Goal: Information Seeking & Learning: Learn about a topic

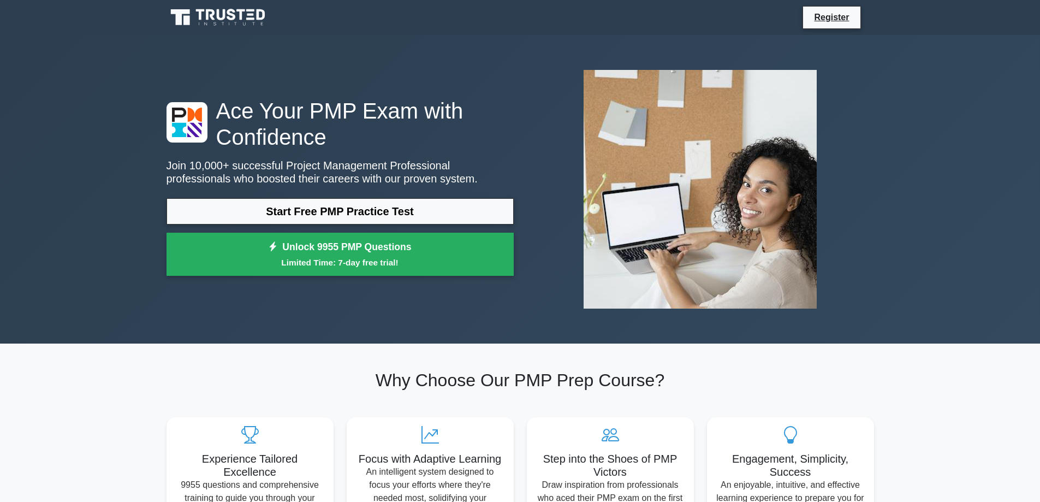
click at [356, 212] on link "Start Free PMP Practice Test" at bounding box center [339, 211] width 347 height 26
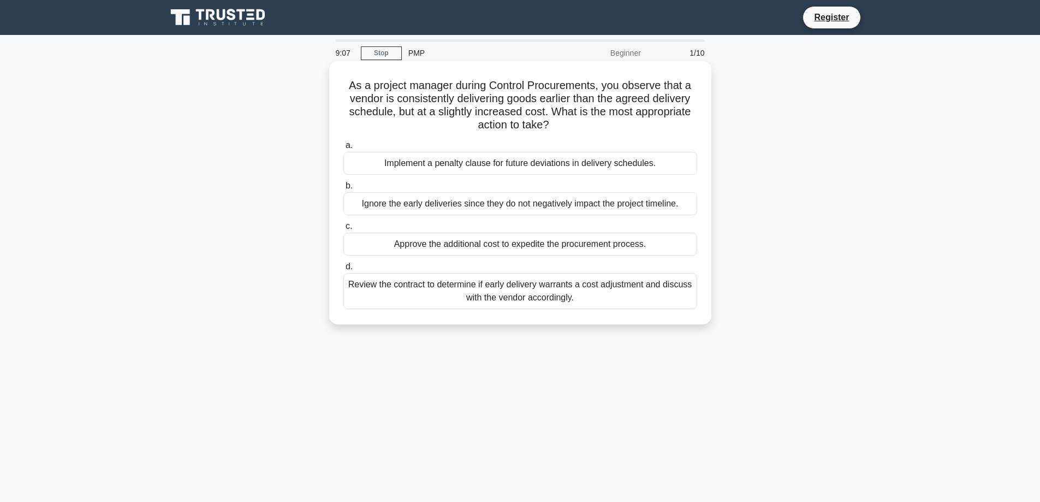
click at [550, 293] on div "Review the contract to determine if early delivery warrants a cost adjustment a…" at bounding box center [520, 291] width 354 height 36
click at [343, 270] on input "d. Review the contract to determine if early delivery warrants a cost adjustmen…" at bounding box center [343, 266] width 0 height 7
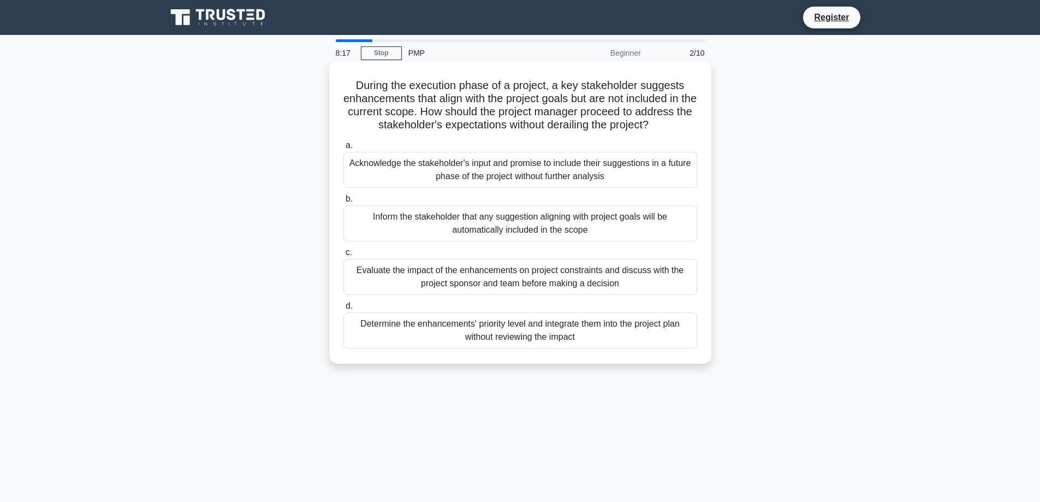
click at [654, 277] on div "Evaluate the impact of the enhancements on project constraints and discuss with…" at bounding box center [520, 277] width 354 height 36
click at [343, 256] on input "c. Evaluate the impact of the enhancements on project constraints and discuss w…" at bounding box center [343, 252] width 0 height 7
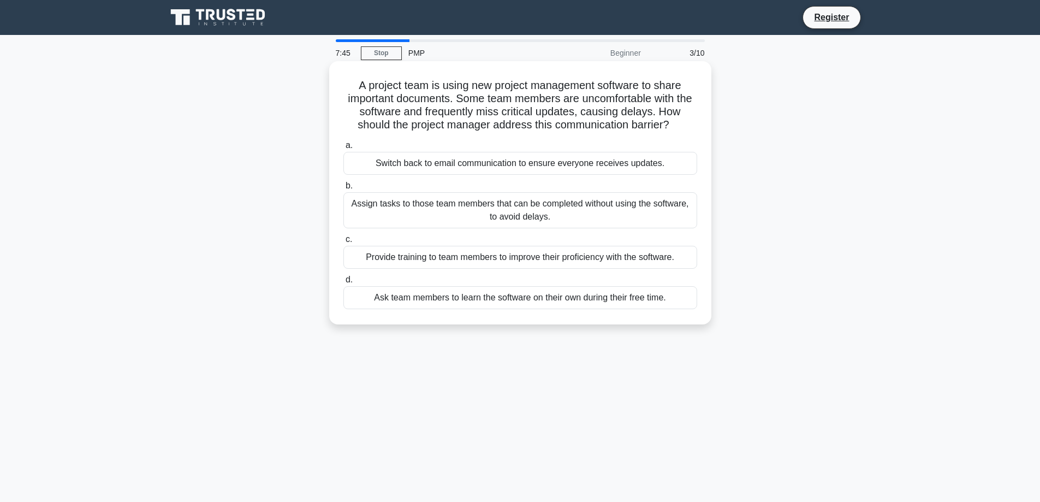
click at [558, 260] on div "Provide training to team members to improve their proficiency with the software." at bounding box center [520, 257] width 354 height 23
click at [343, 243] on input "c. Provide training to team members to improve their proficiency with the softw…" at bounding box center [343, 239] width 0 height 7
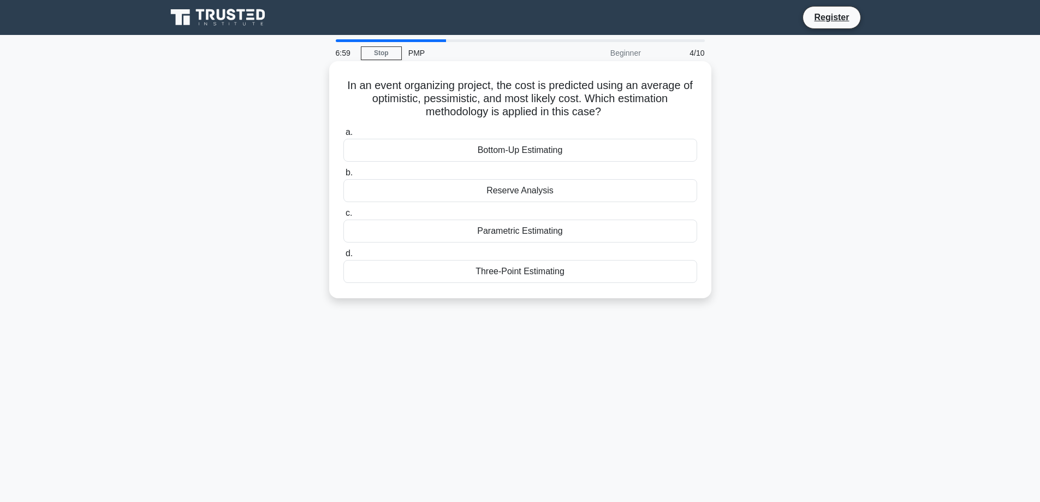
click at [601, 150] on div "Bottom-Up Estimating" at bounding box center [520, 150] width 354 height 23
click at [343, 136] on input "a. Bottom-Up Estimating" at bounding box center [343, 132] width 0 height 7
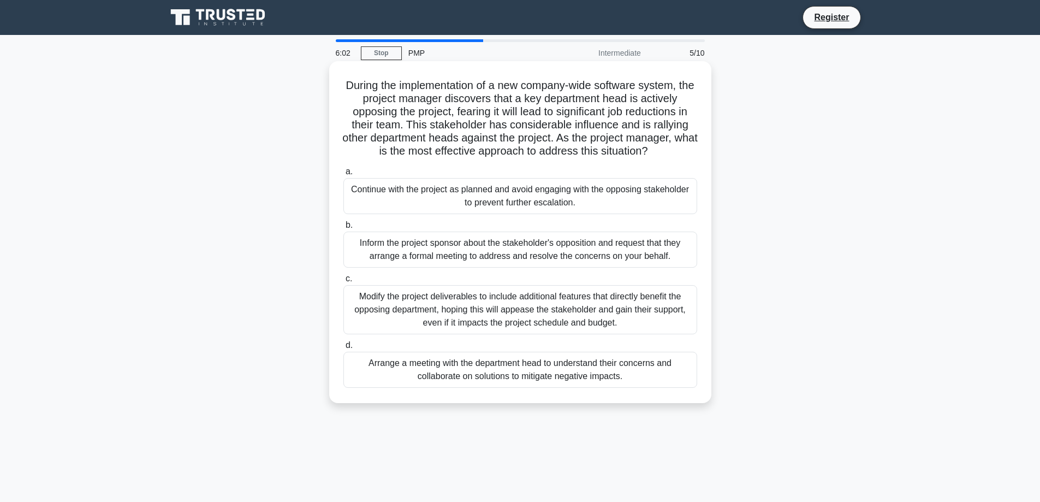
click at [630, 353] on div "Arrange a meeting with the department head to understand their concerns and col…" at bounding box center [520, 369] width 354 height 36
click at [343, 349] on input "d. Arrange a meeting with the department head to understand their concerns and …" at bounding box center [343, 345] width 0 height 7
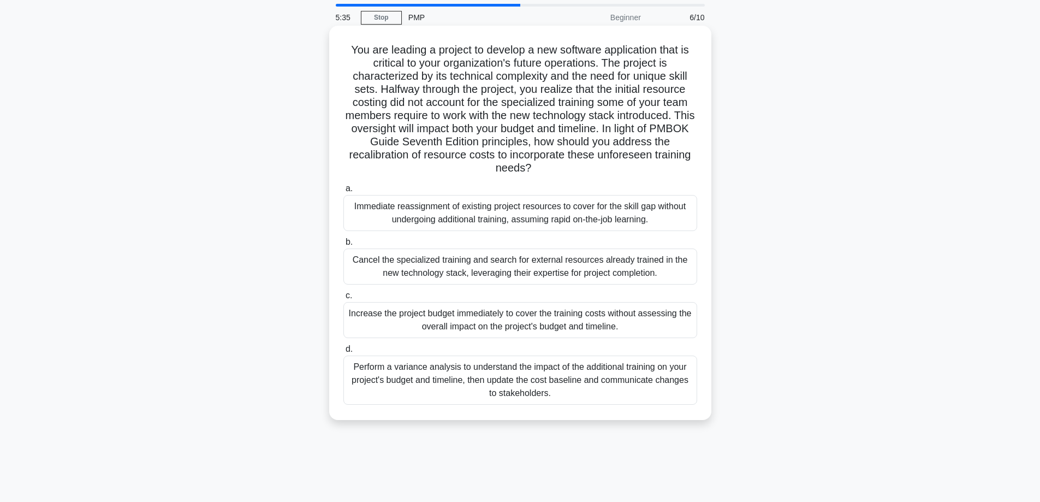
scroll to position [55, 0]
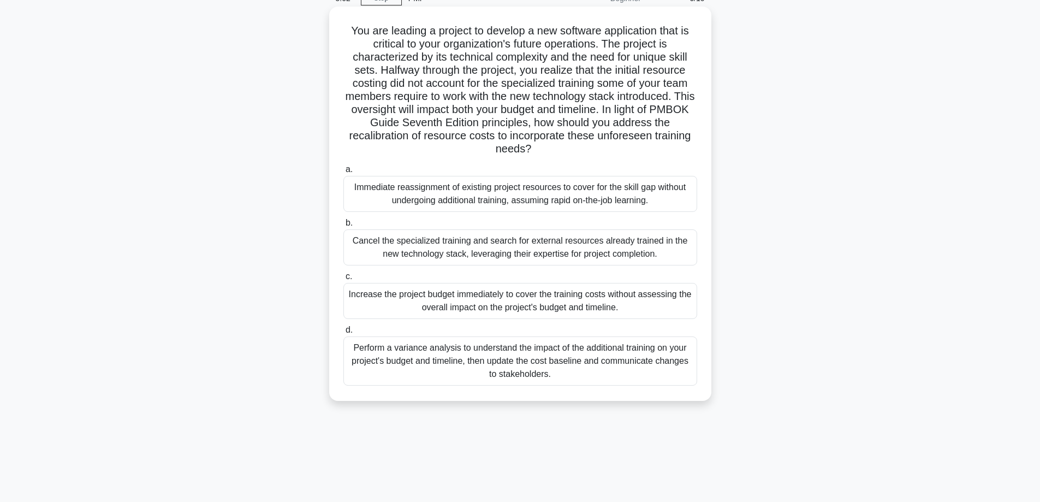
click at [610, 355] on div "Perform a variance analysis to understand the impact of the additional training…" at bounding box center [520, 360] width 354 height 49
click at [343, 333] on input "d. Perform a variance analysis to understand the impact of the additional train…" at bounding box center [343, 329] width 0 height 7
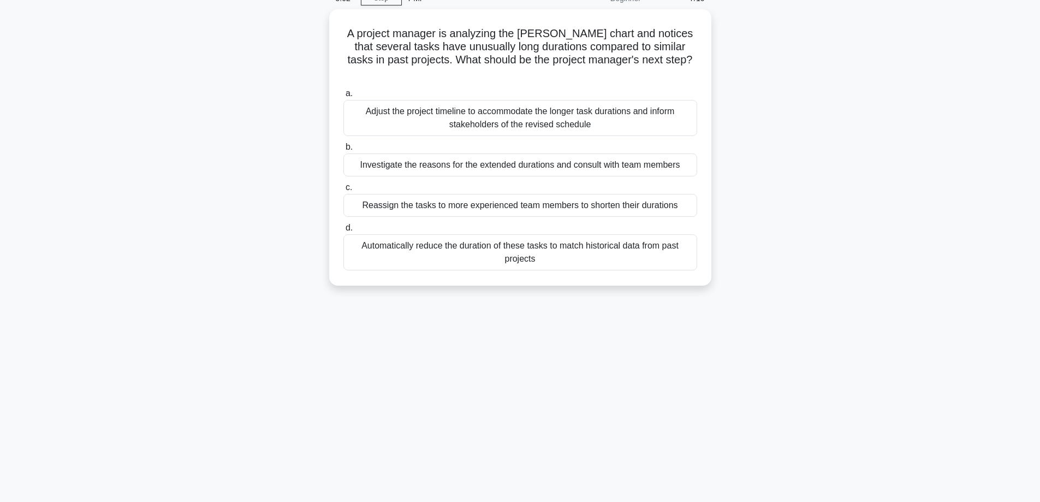
scroll to position [0, 0]
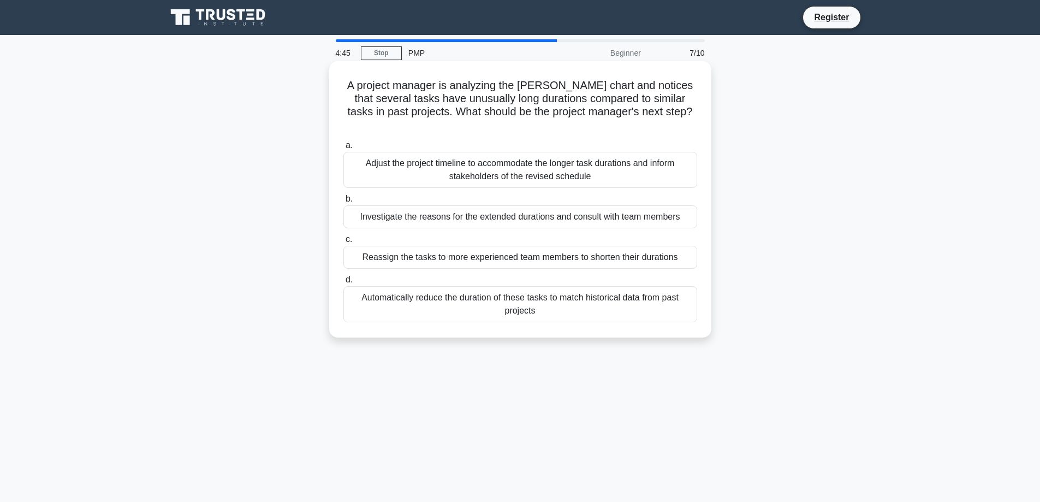
click at [578, 205] on div "Investigate the reasons for the extended durations and consult with team members" at bounding box center [520, 216] width 354 height 23
click at [343, 202] on input "b. Investigate the reasons for the extended durations and consult with team mem…" at bounding box center [343, 198] width 0 height 7
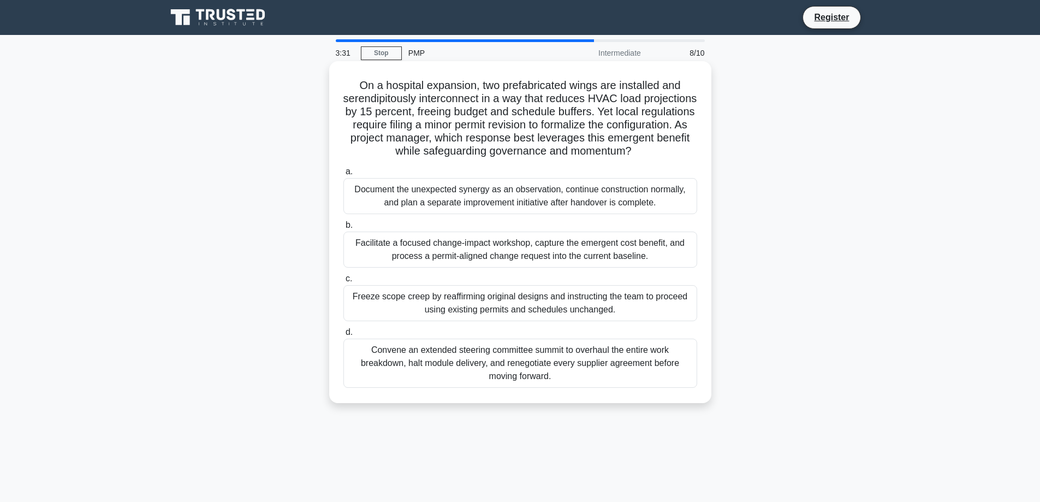
click at [671, 255] on div "Facilitate a focused change-impact workshop, capture the emergent cost benefit,…" at bounding box center [520, 249] width 354 height 36
click at [343, 229] on input "b. Facilitate a focused change-impact workshop, capture the emergent cost benef…" at bounding box center [343, 225] width 0 height 7
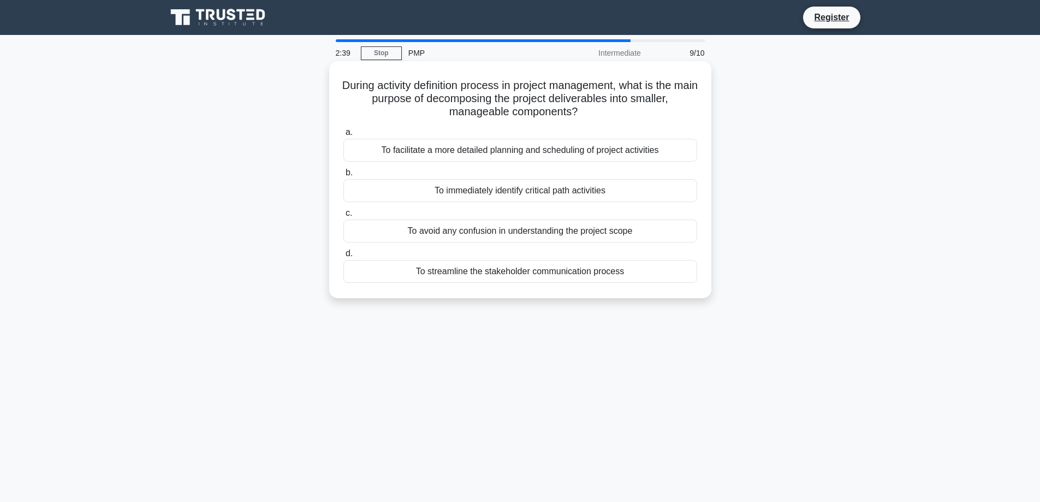
click at [546, 236] on div "To avoid any confusion in understanding the project scope" at bounding box center [520, 230] width 354 height 23
click at [343, 217] on input "c. To avoid any confusion in understanding the project scope" at bounding box center [343, 213] width 0 height 7
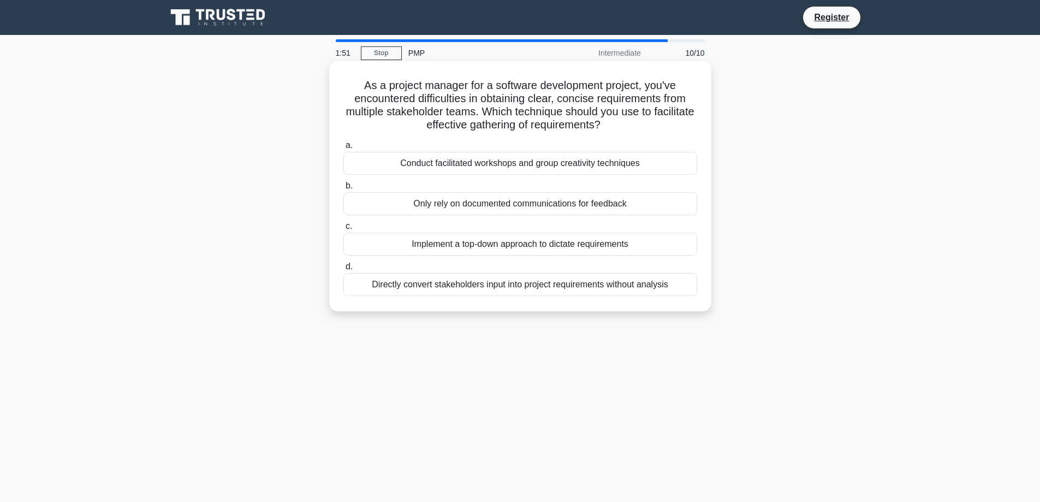
click at [609, 241] on div "Implement a top-down approach to dictate requirements" at bounding box center [520, 243] width 354 height 23
click at [343, 230] on input "c. Implement a top-down approach to dictate requirements" at bounding box center [343, 226] width 0 height 7
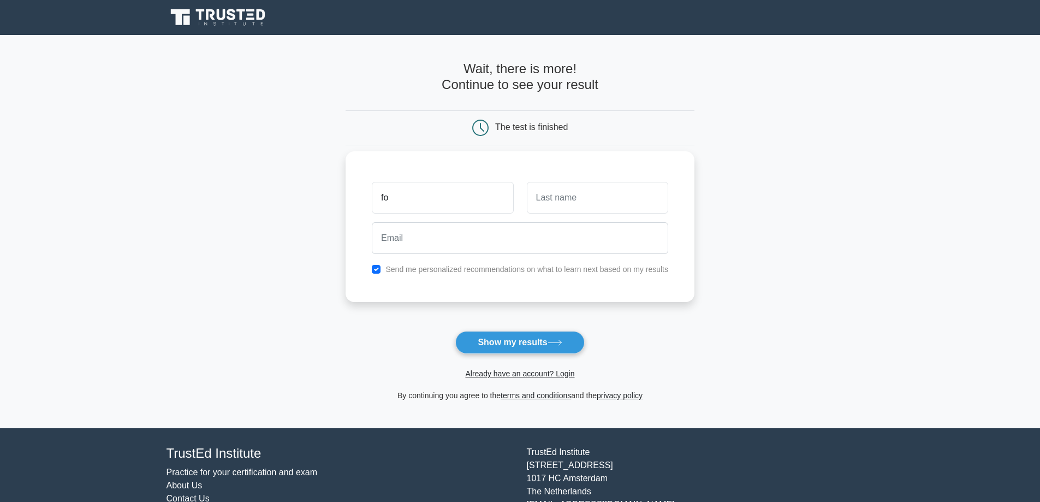
type input "f"
type input "[PERSON_NAME]"
type input "Walker"
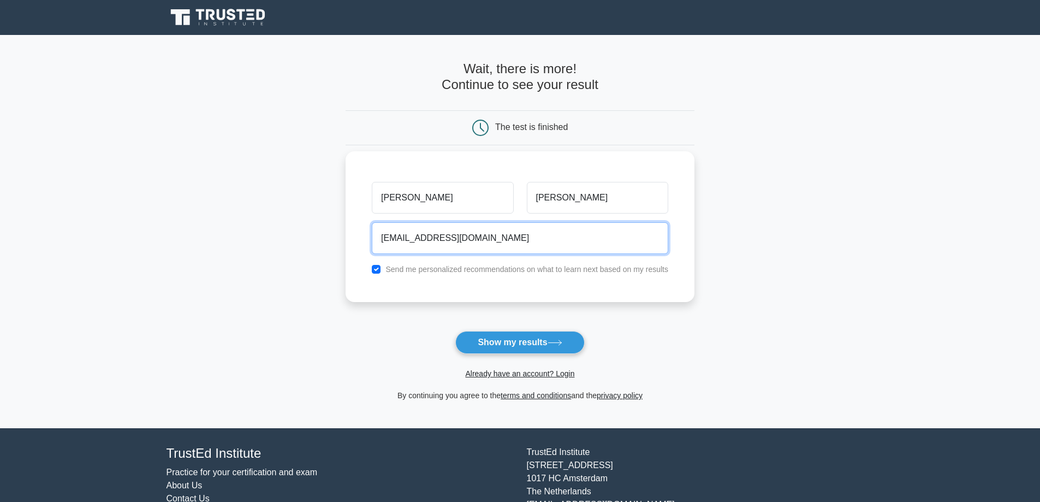
type input "lukewlker@gmail.com"
click at [455, 331] on button "Show my results" at bounding box center [519, 342] width 129 height 23
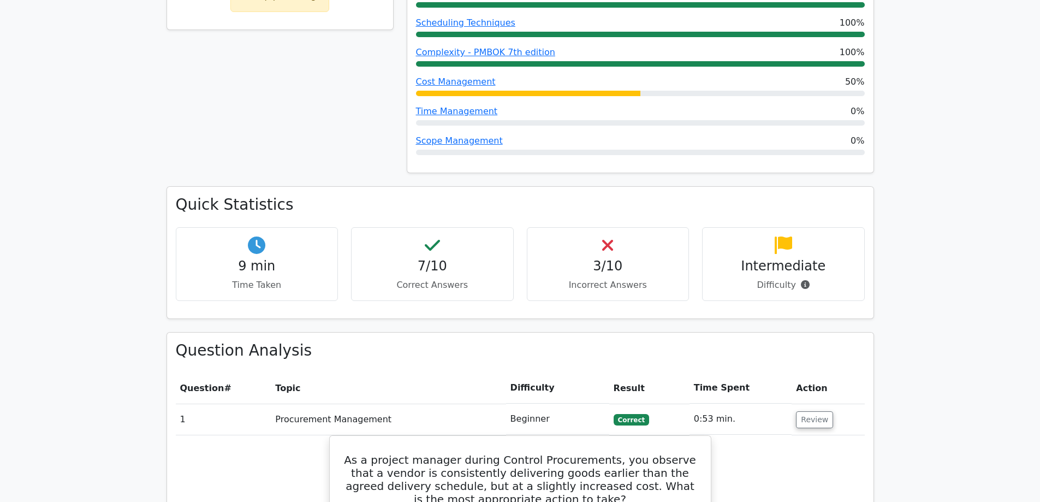
scroll to position [655, 0]
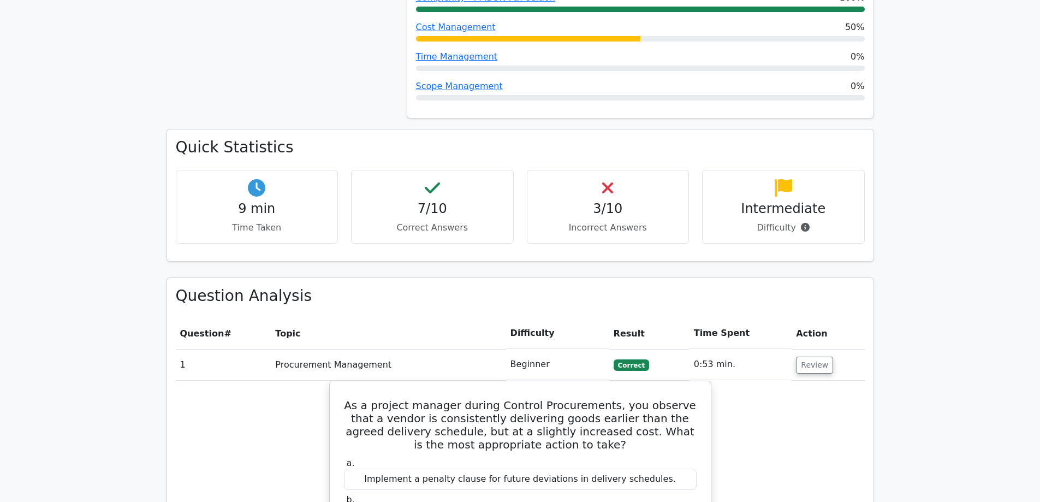
click at [426, 201] on h4 "7/10" at bounding box center [432, 209] width 144 height 16
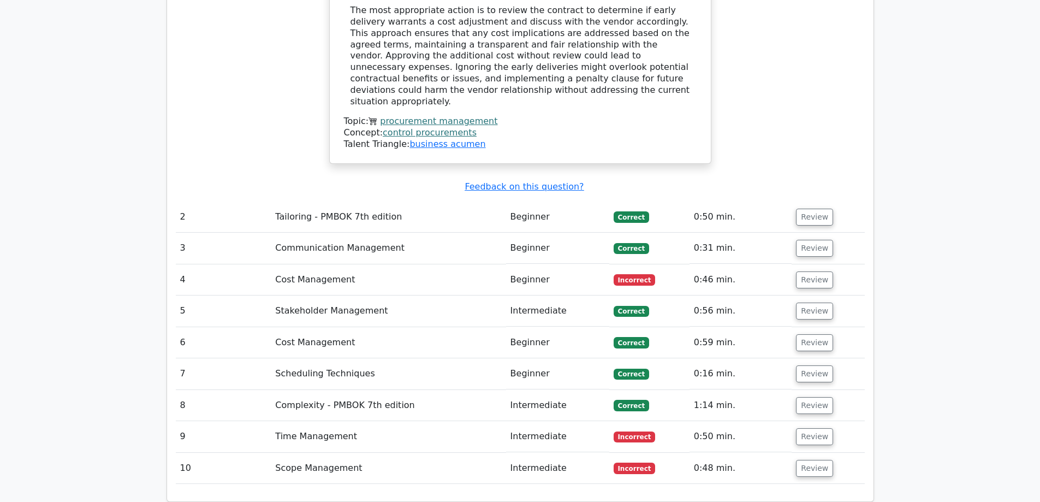
scroll to position [1310, 0]
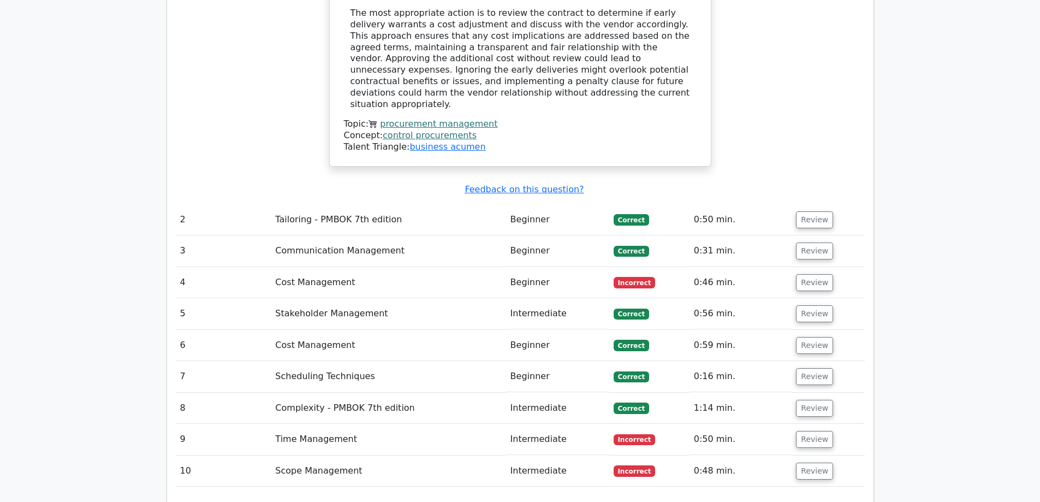
click at [561, 267] on td "Beginner" at bounding box center [557, 282] width 103 height 31
click at [813, 274] on button "Review" at bounding box center [814, 282] width 37 height 17
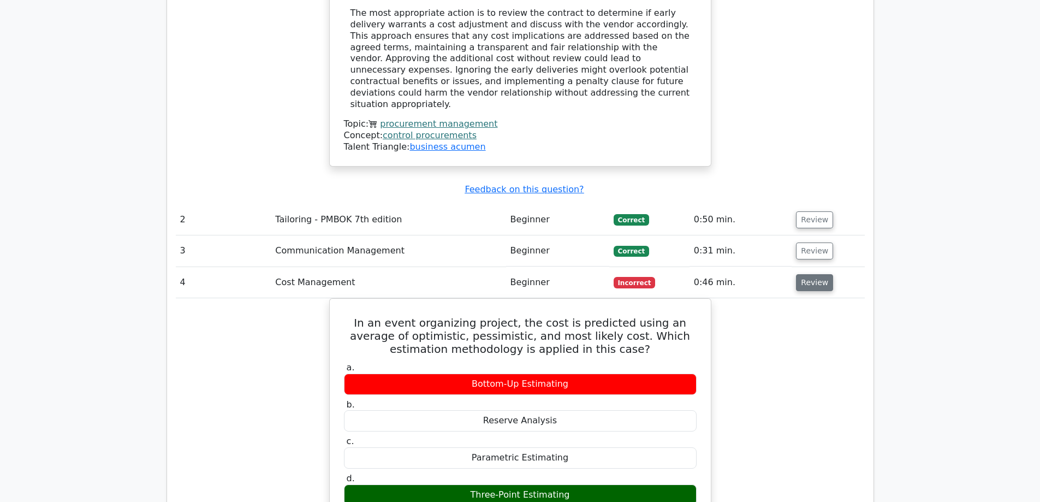
click at [813, 274] on button "Review" at bounding box center [814, 282] width 37 height 17
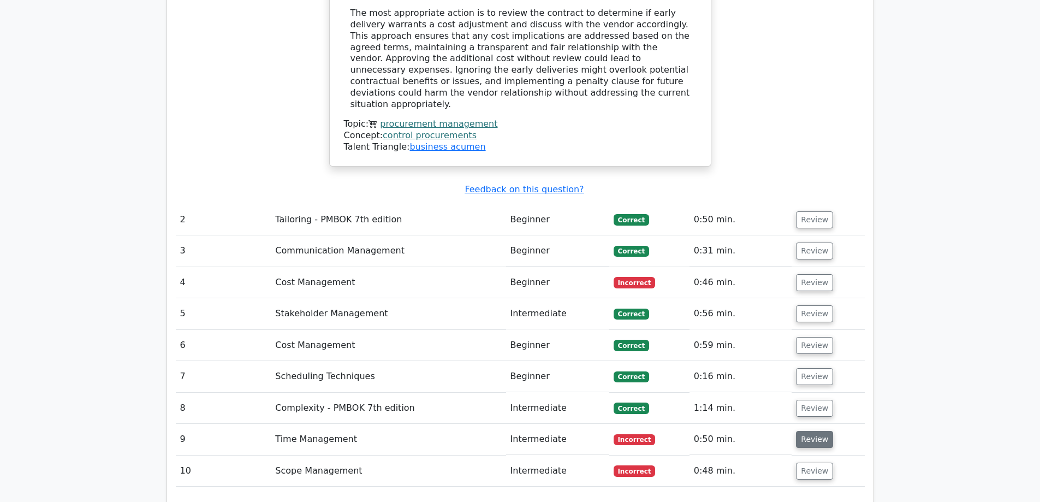
click at [812, 431] on button "Review" at bounding box center [814, 439] width 37 height 17
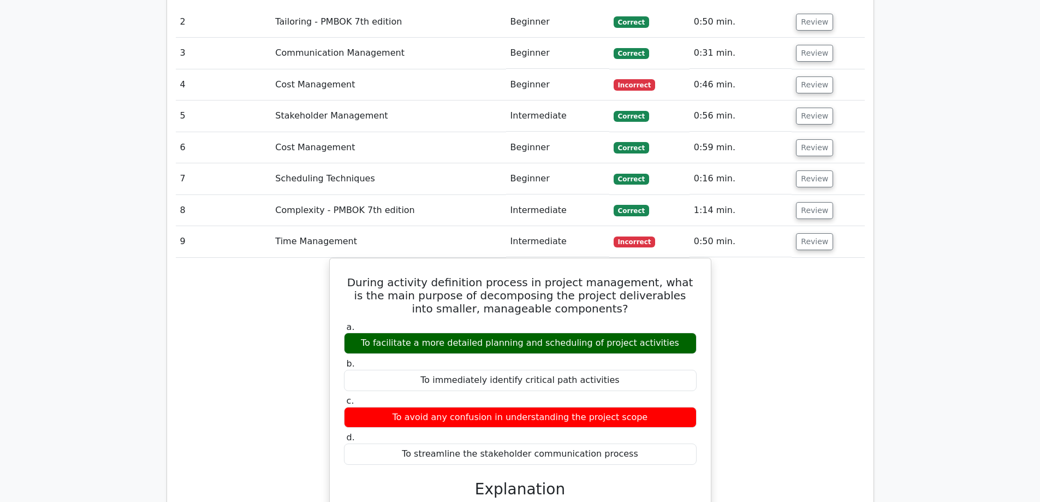
scroll to position [1528, 0]
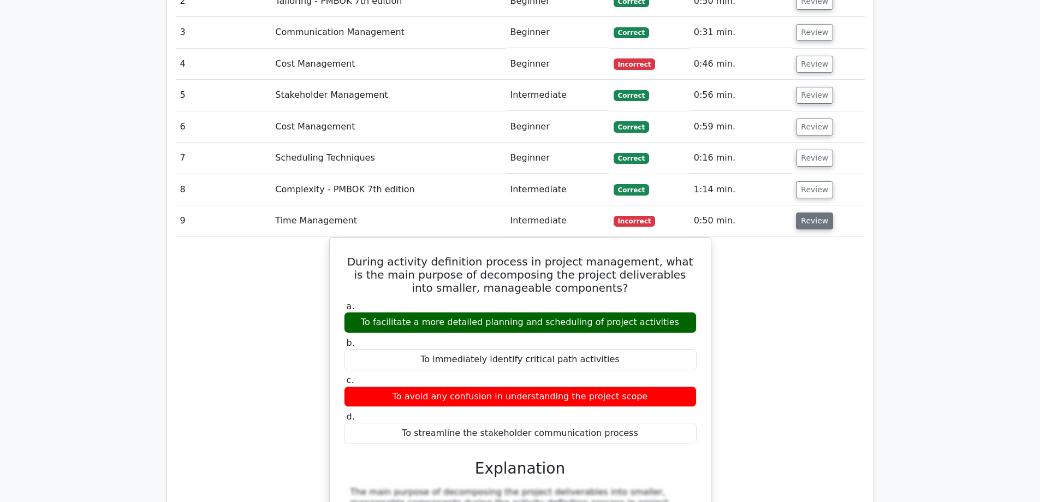
click at [808, 212] on button "Review" at bounding box center [814, 220] width 37 height 17
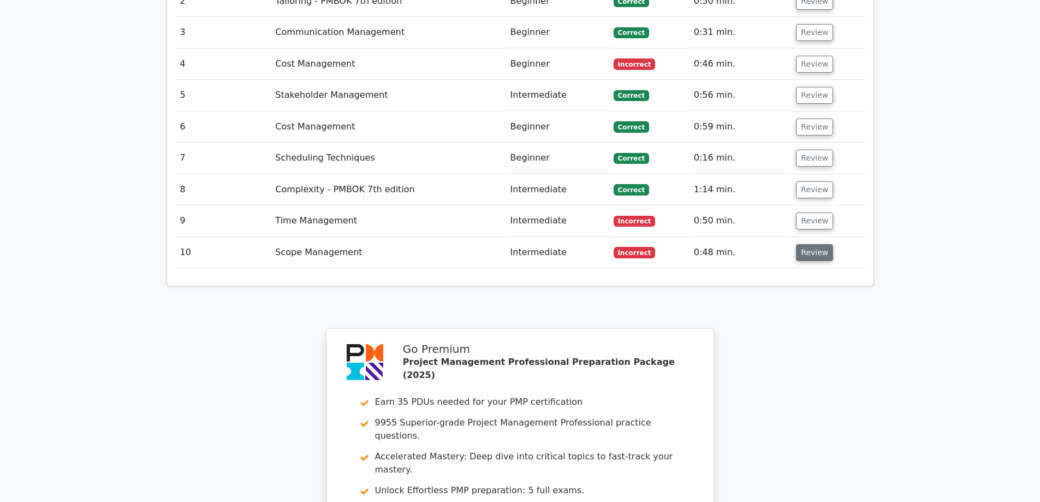
click at [797, 244] on button "Review" at bounding box center [814, 252] width 37 height 17
